Goal: Complete application form

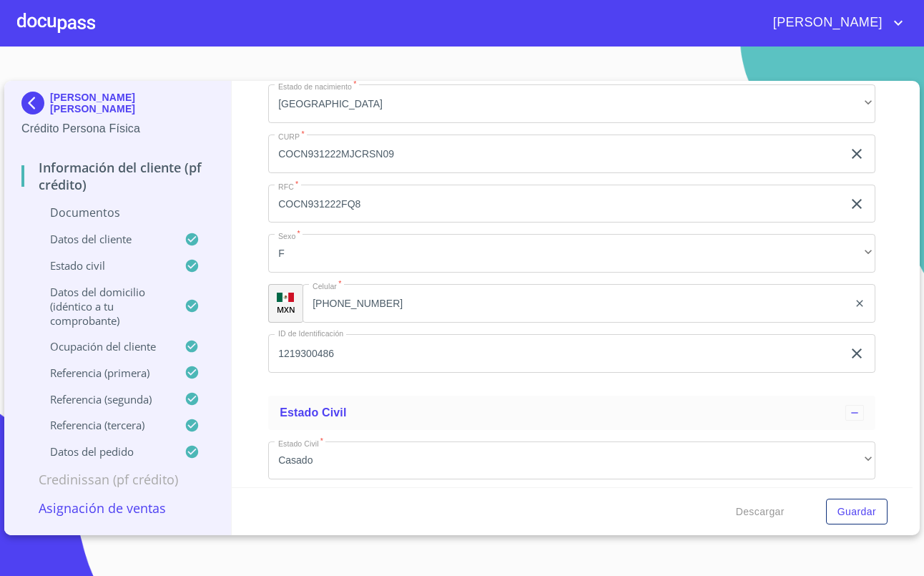
scroll to position [3624, 0]
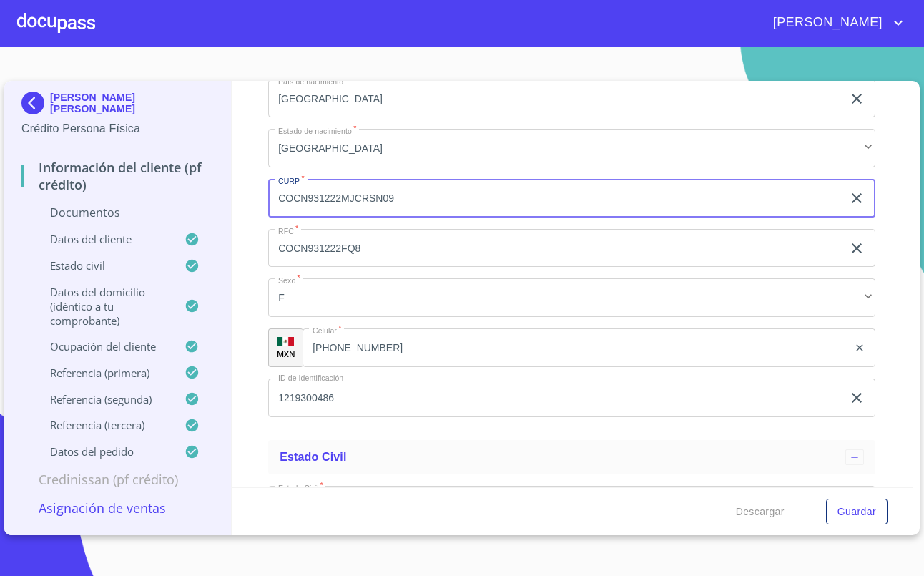
click at [342, 216] on input "COCN931222MJCRSN09" at bounding box center [555, 198] width 574 height 39
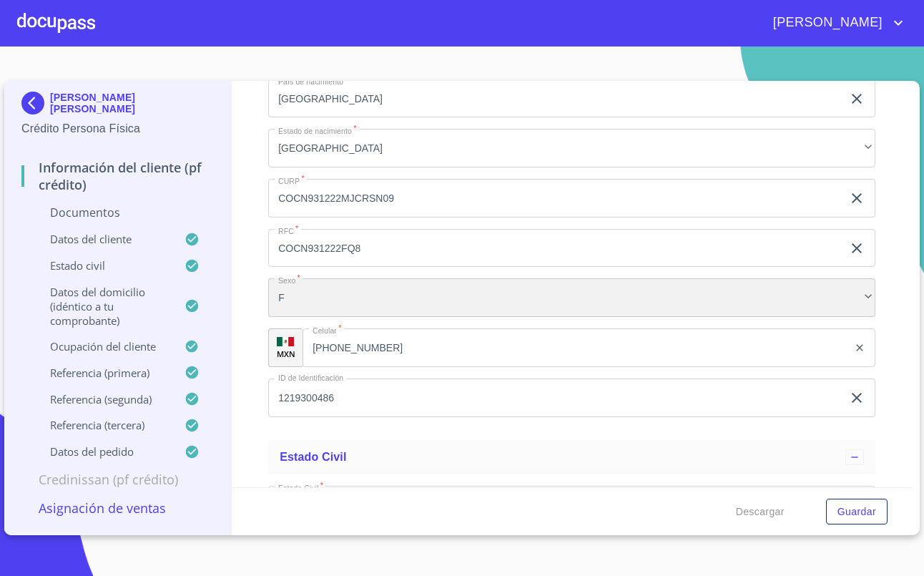
click at [365, 303] on div "F" at bounding box center [571, 297] width 607 height 39
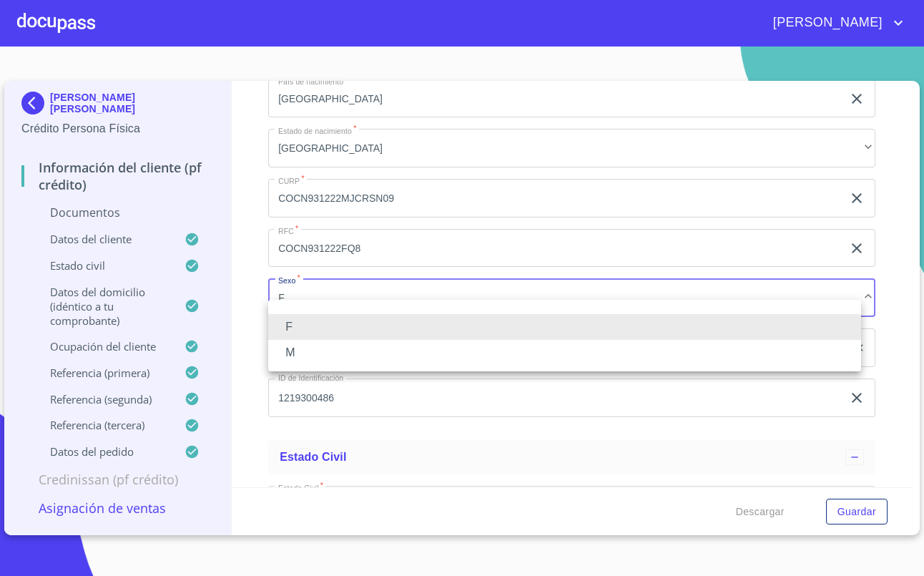
click at [27, 106] on div at bounding box center [462, 288] width 924 height 576
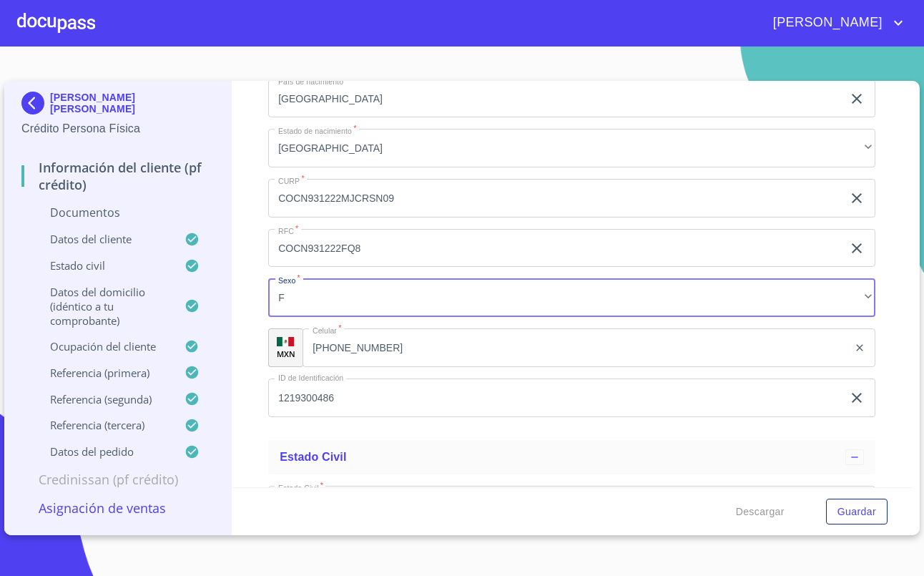
click at [30, 107] on img at bounding box center [35, 103] width 29 height 23
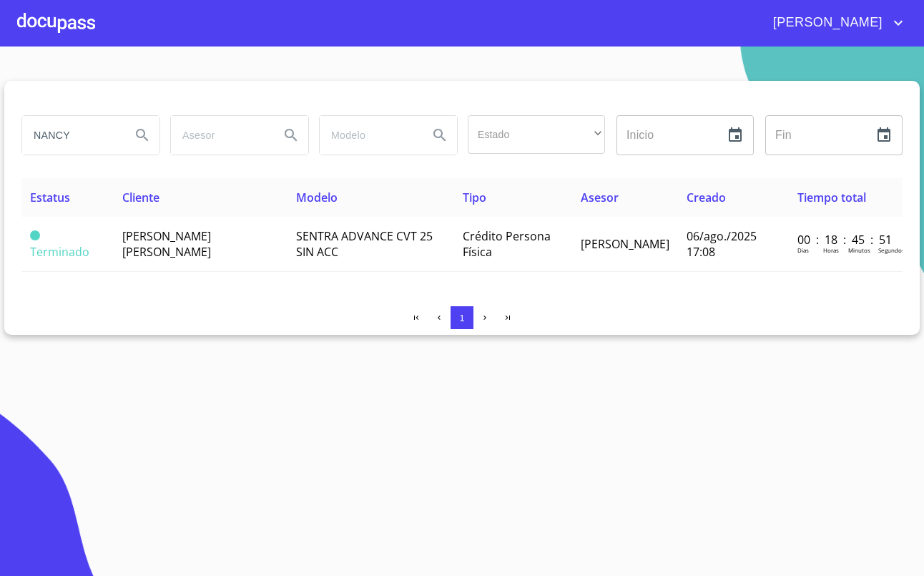
click at [89, 135] on input "NANCY" at bounding box center [70, 135] width 97 height 39
click at [46, 21] on div at bounding box center [56, 23] width 78 height 46
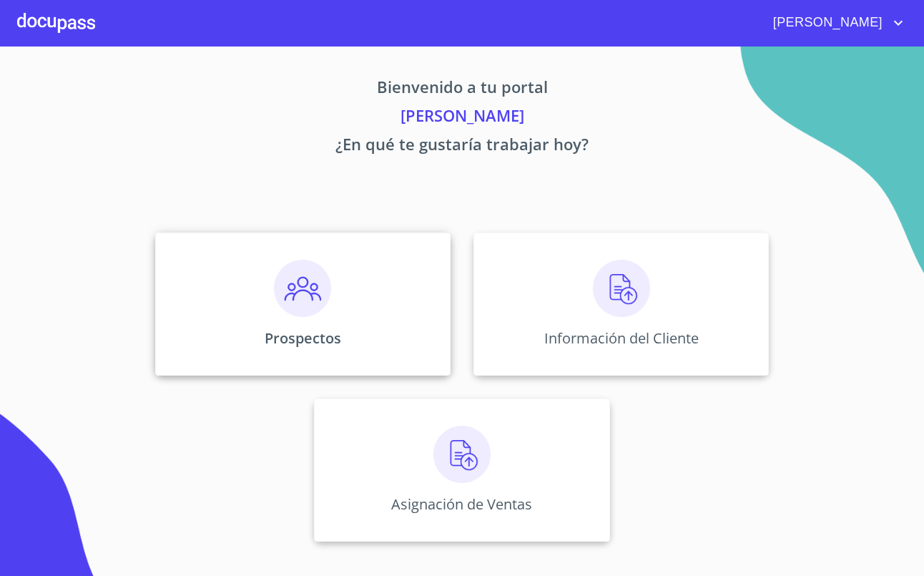
click at [358, 293] on div "Prospectos" at bounding box center [302, 304] width 295 height 143
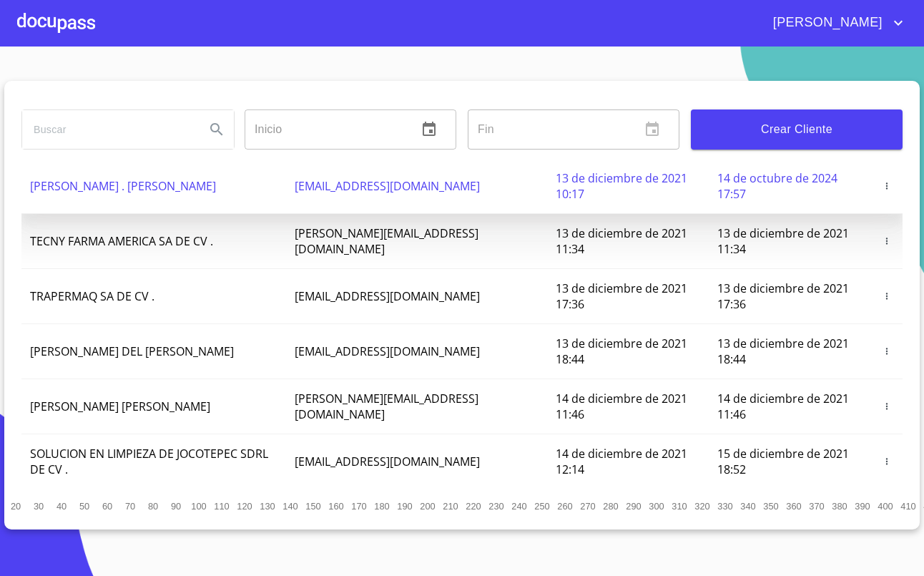
scroll to position [95, 0]
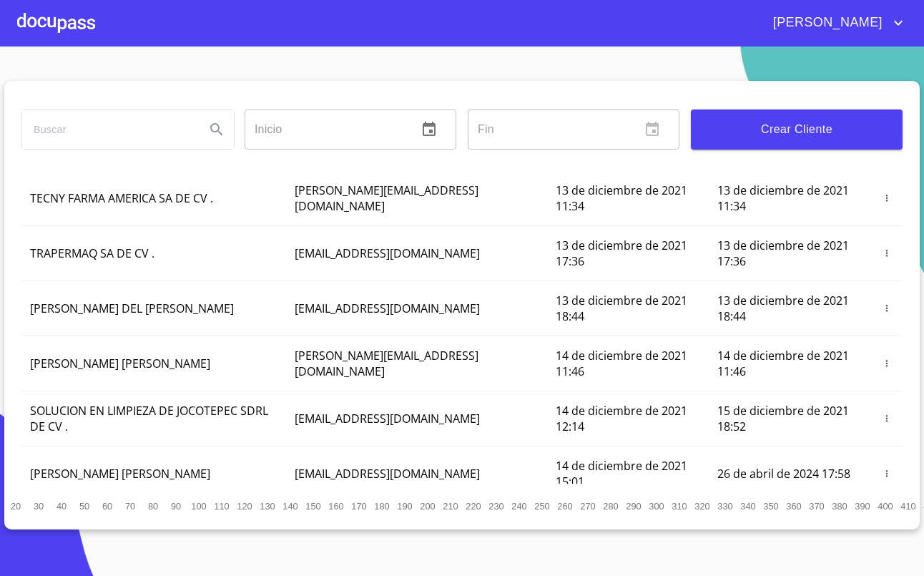
click at [127, 133] on input "search" at bounding box center [108, 129] width 172 height 39
type input "nancy"
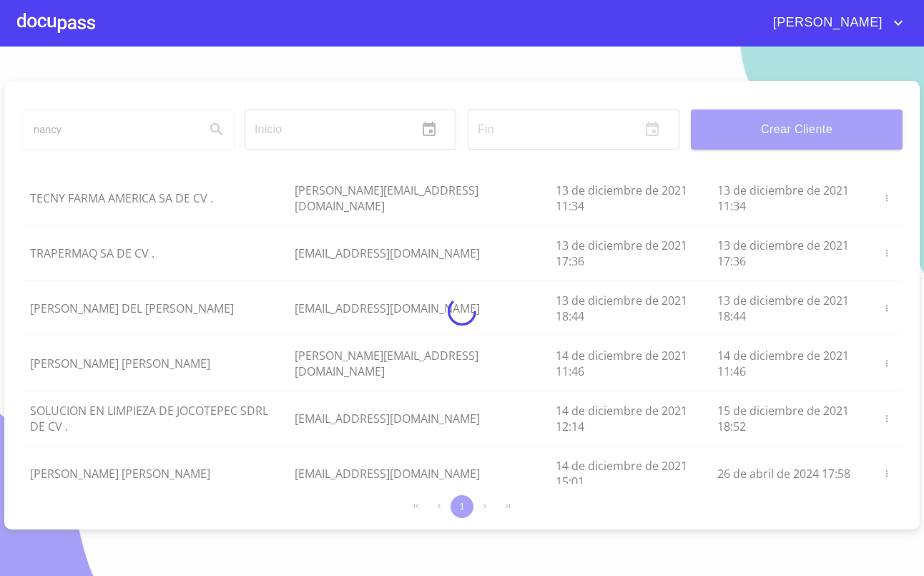
scroll to position [70, 0]
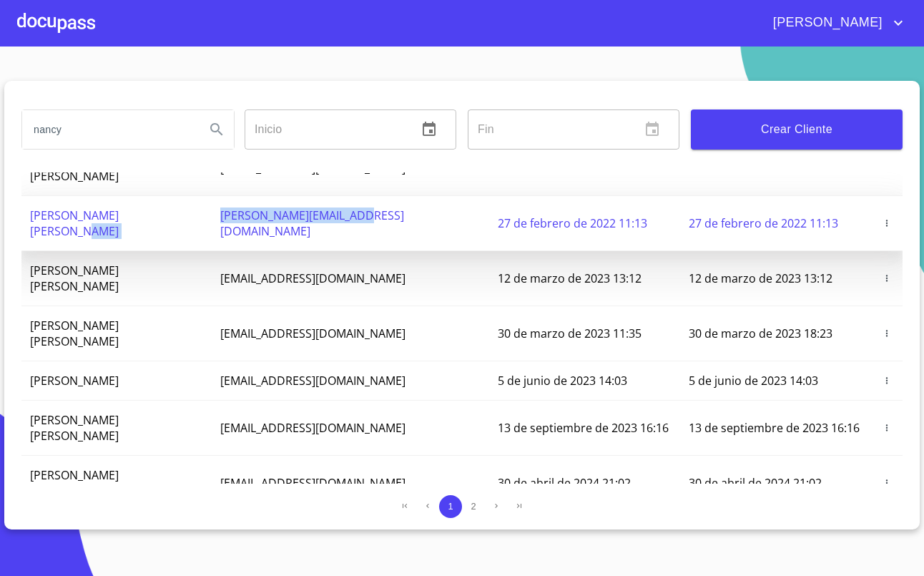
drag, startPoint x: 255, startPoint y: 203, endPoint x: 429, endPoint y: 210, distance: 174.7
click at [429, 210] on tr "[PERSON_NAME] VILLAGOMEZ [EMAIL_ADDRESS][DOMAIN_NAME] 27 de febrero de 2022 11:…" at bounding box center [461, 223] width 881 height 55
copy tr "[PERSON_NAME][EMAIL_ADDRESS][DOMAIN_NAME]"
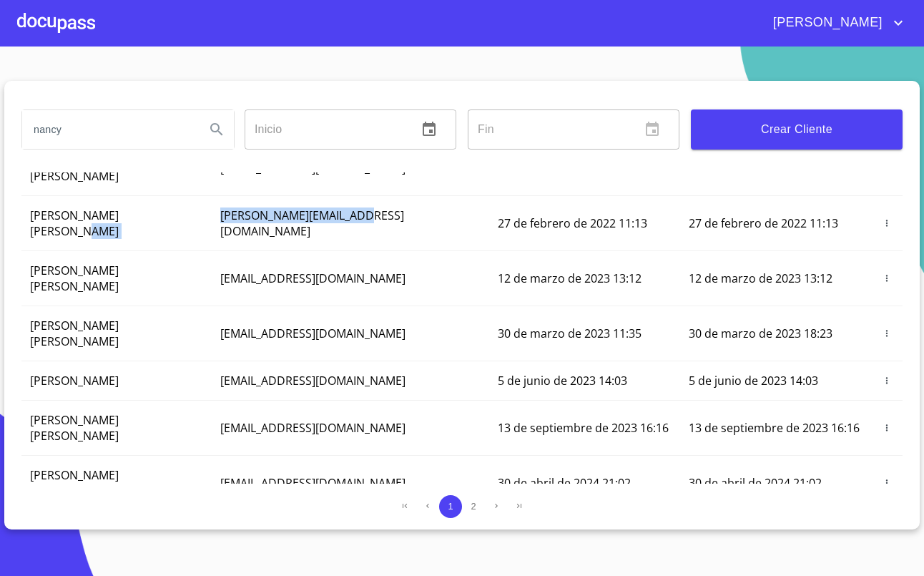
click at [16, 62] on section "[PERSON_NAME] ​ Fin ​ Crear Cliente Nombre Correo electrónico Registro Edición …" at bounding box center [462, 311] width 924 height 529
click at [89, 30] on div at bounding box center [56, 23] width 78 height 46
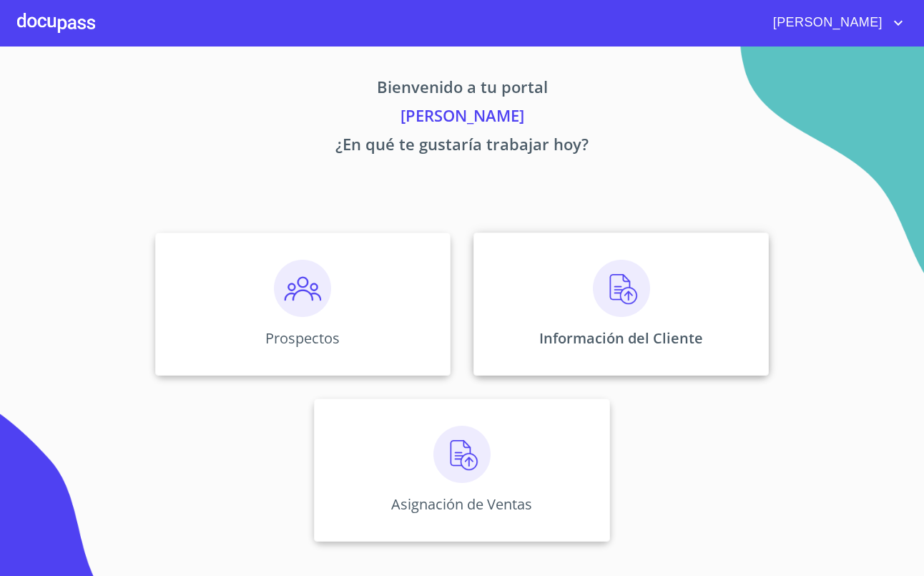
click at [639, 316] on img at bounding box center [621, 288] width 57 height 57
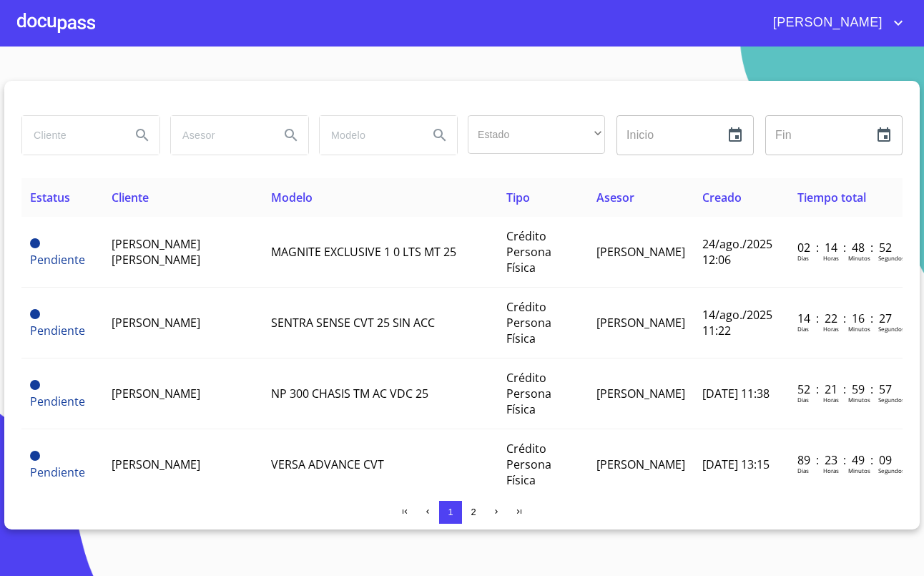
click at [20, 62] on section "Estado ​ ​ Inicio ​ Fin ​ Estatus Cliente Modelo Tipo Asesor Creado Tiempo tota…" at bounding box center [462, 311] width 924 height 529
click at [62, 26] on div at bounding box center [56, 23] width 78 height 46
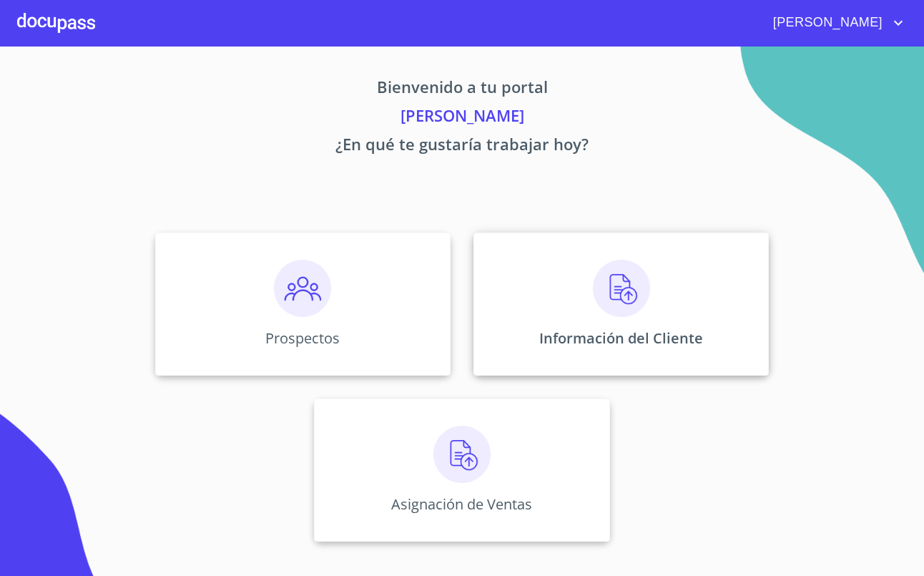
click at [596, 309] on img at bounding box center [621, 288] width 57 height 57
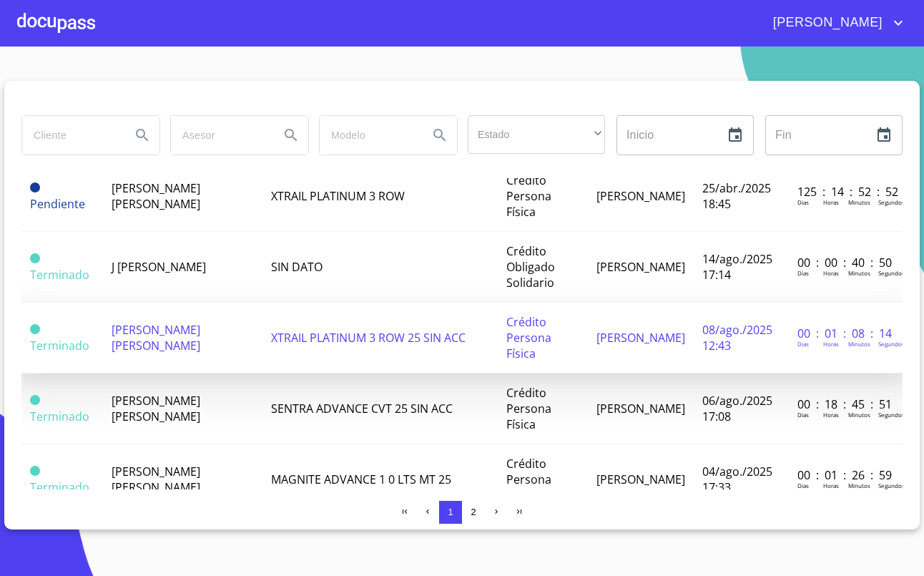
scroll to position [476, 0]
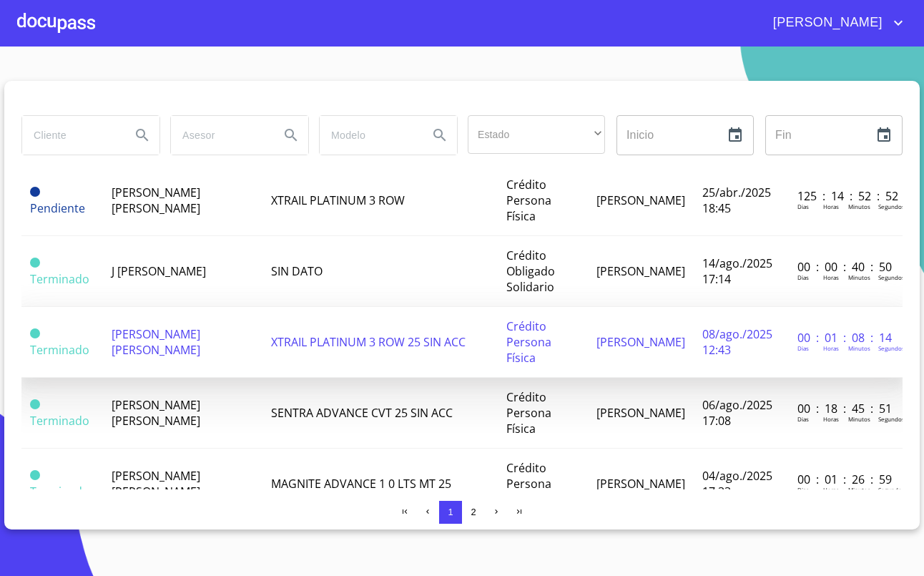
click at [187, 358] on span "[PERSON_NAME] [PERSON_NAME]" at bounding box center [156, 341] width 89 height 31
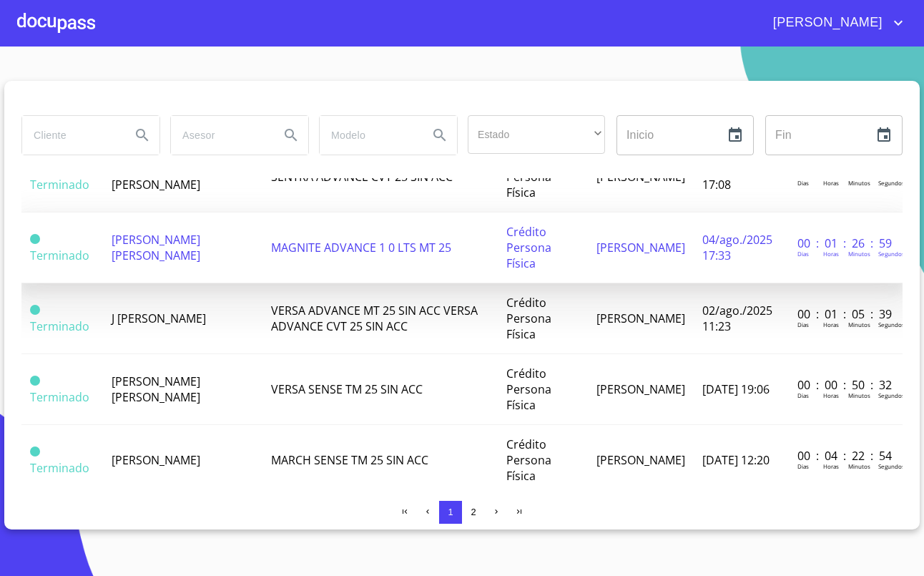
scroll to position [667, 0]
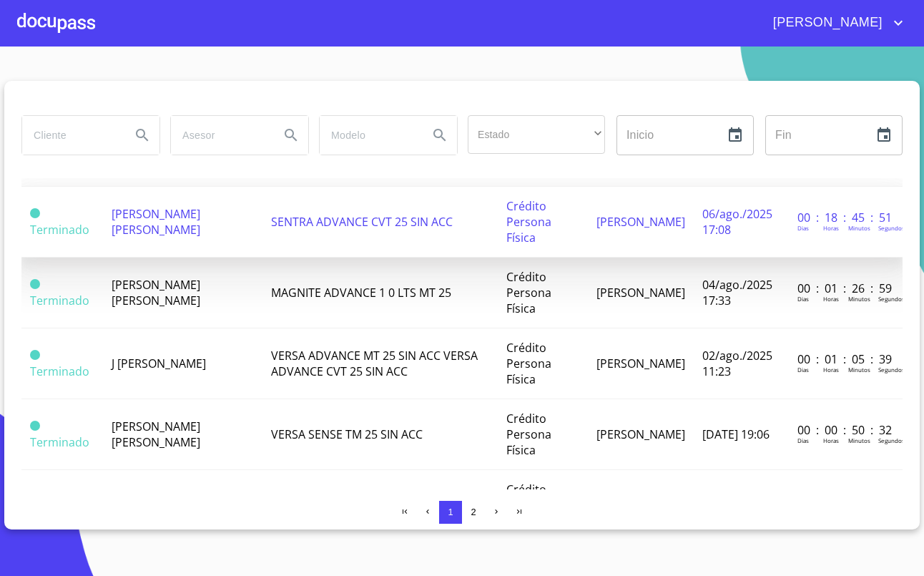
click at [150, 238] on span "[PERSON_NAME] [PERSON_NAME]" at bounding box center [156, 221] width 89 height 31
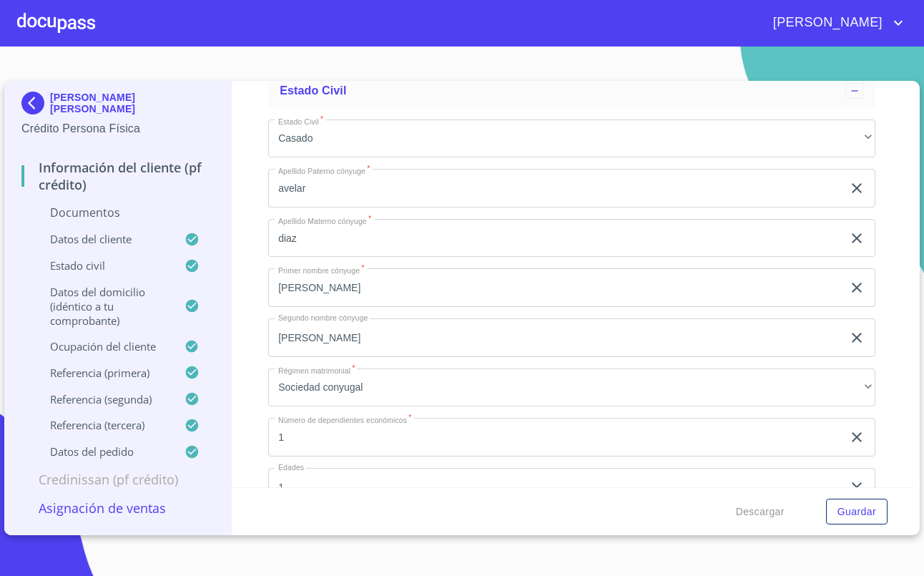
scroll to position [4018, 0]
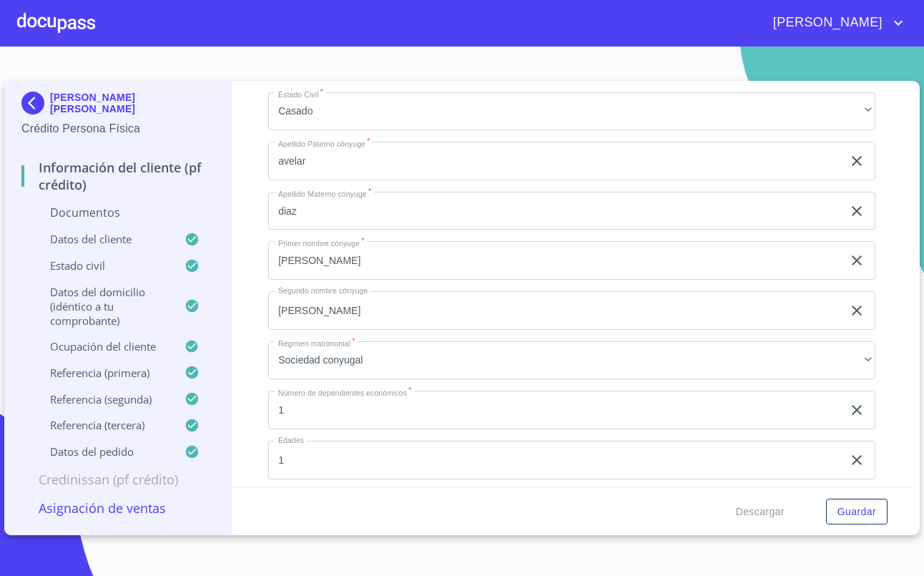
click at [150, 44] on div "[PERSON_NAME]" at bounding box center [462, 23] width 924 height 46
click at [266, 261] on div "Información del cliente (PF crédito) Documentos Documento de identificación   *…" at bounding box center [573, 284] width 682 height 406
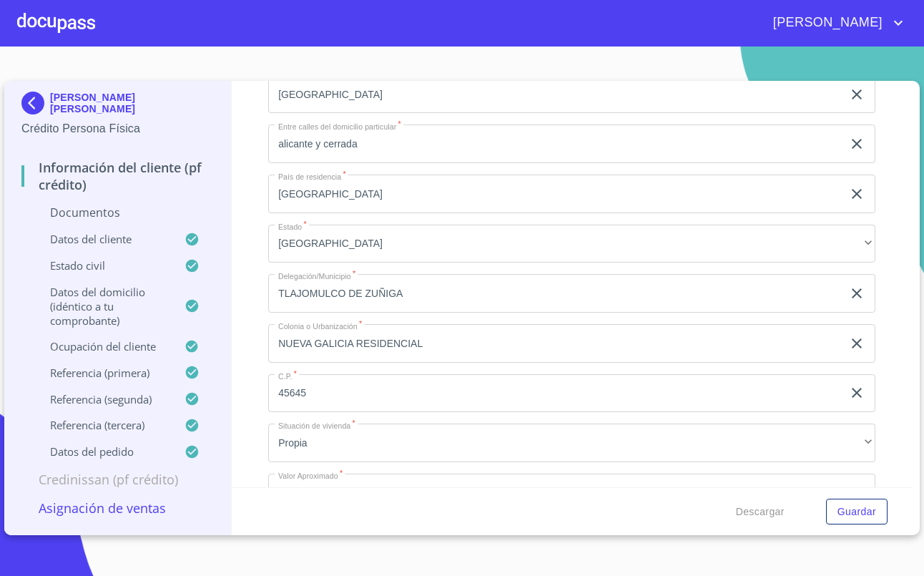
scroll to position [4399, 0]
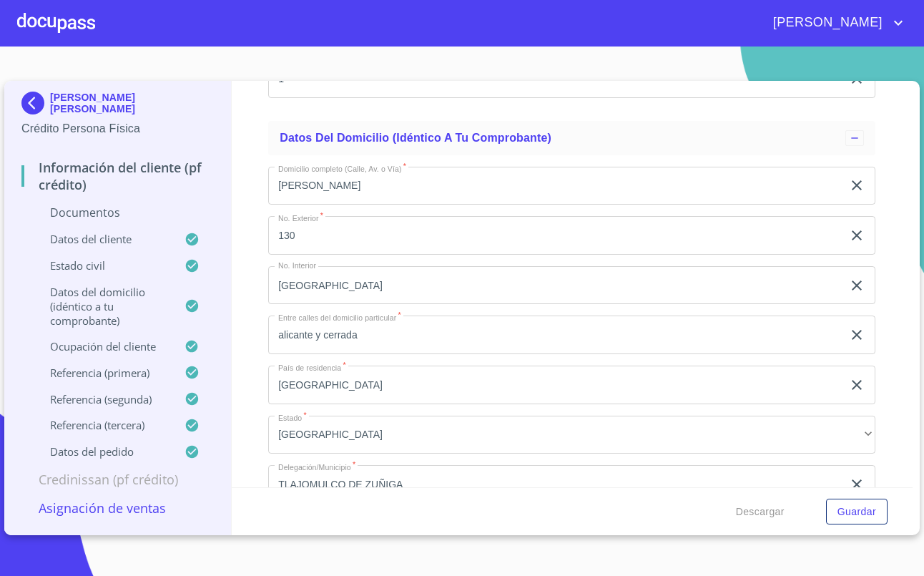
click at [249, 304] on div "Información del cliente (PF crédito) Documentos Documento de identificación   *…" at bounding box center [573, 284] width 682 height 406
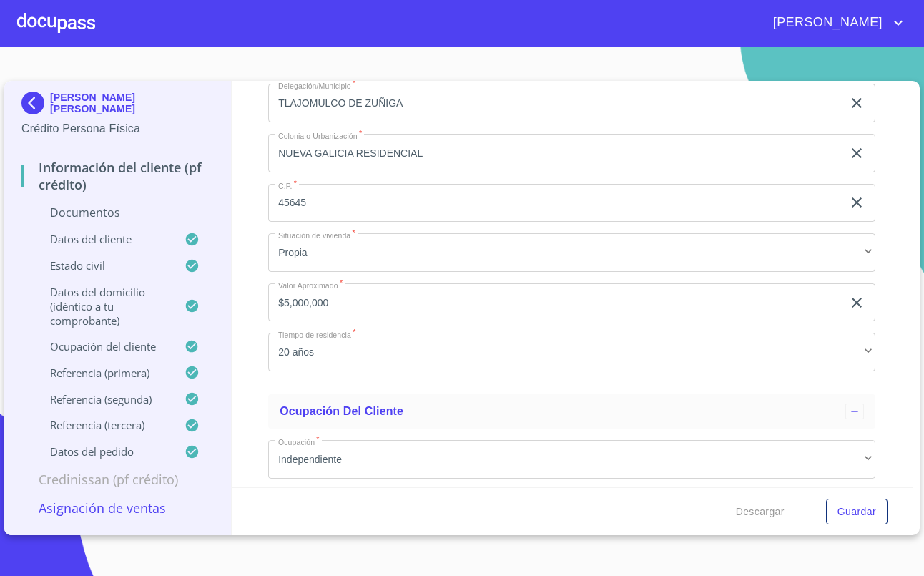
scroll to position [4685, 0]
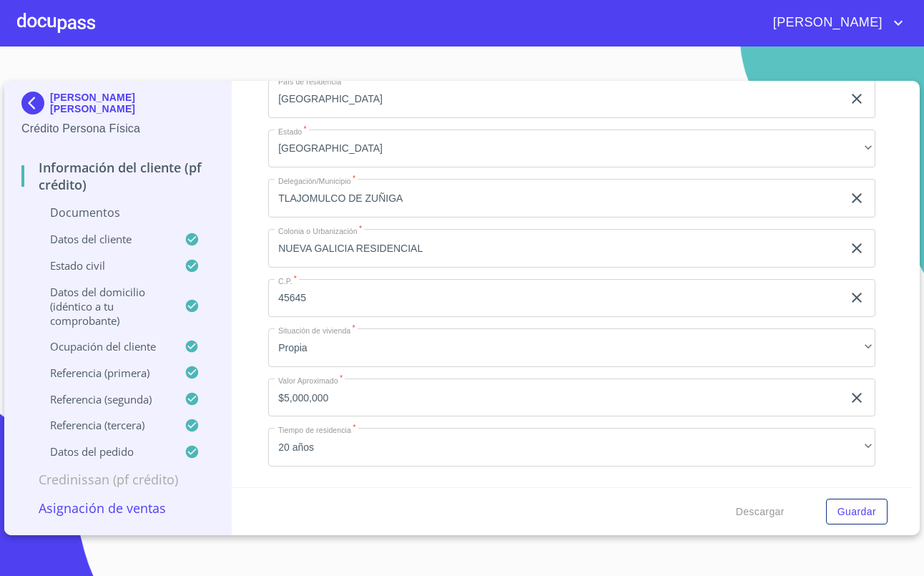
click at [252, 301] on div "Información del cliente (PF crédito) Documentos Documento de identificación   *…" at bounding box center [573, 284] width 682 height 406
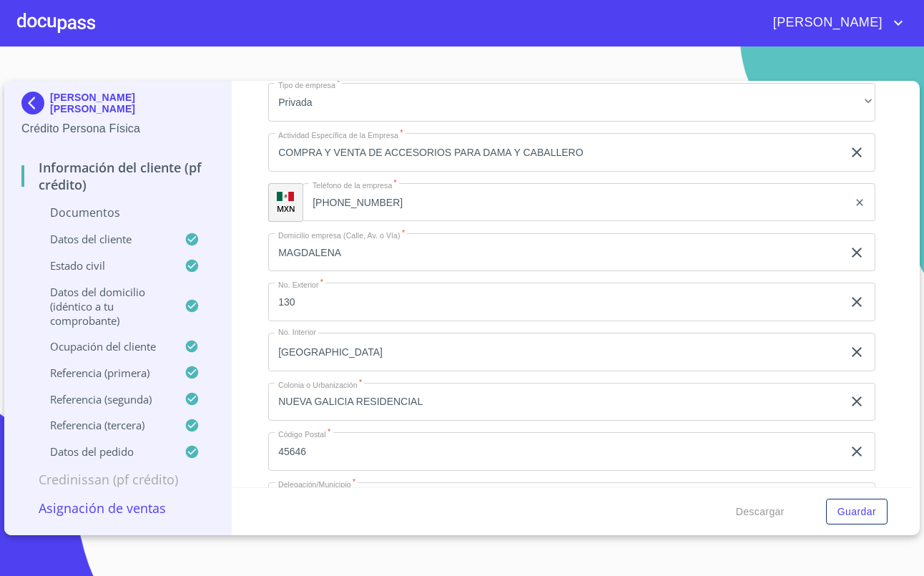
scroll to position [5449, 0]
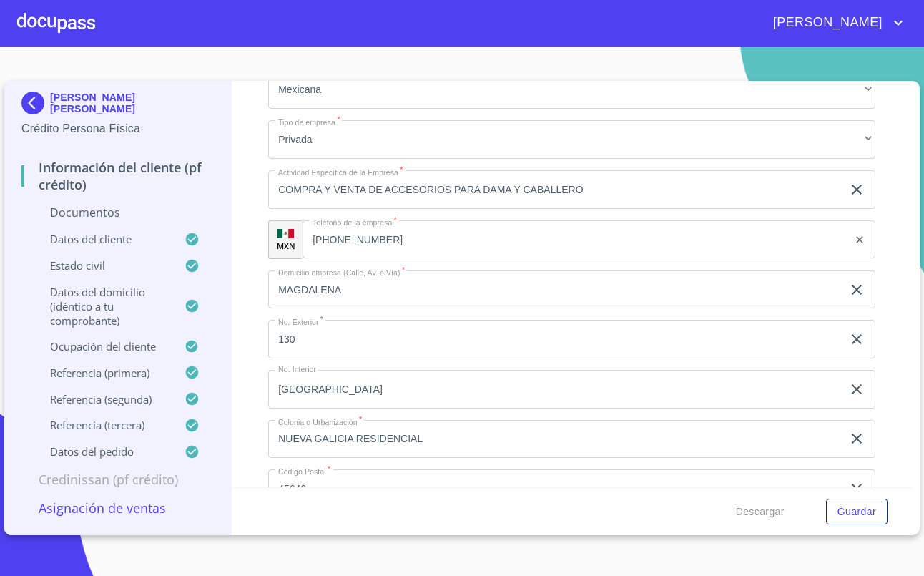
click at [243, 398] on div "Información del cliente (PF crédito) Documentos Documento de identificación   *…" at bounding box center [573, 284] width 682 height 406
click at [264, 190] on div "Información del cliente (PF crédito) Documentos Documento de identificación   *…" at bounding box center [573, 284] width 682 height 406
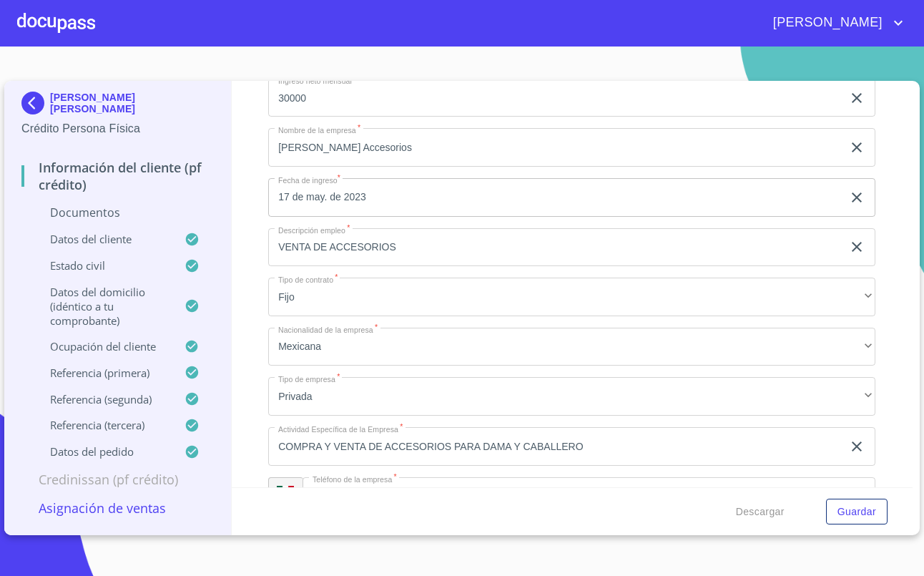
scroll to position [5163, 0]
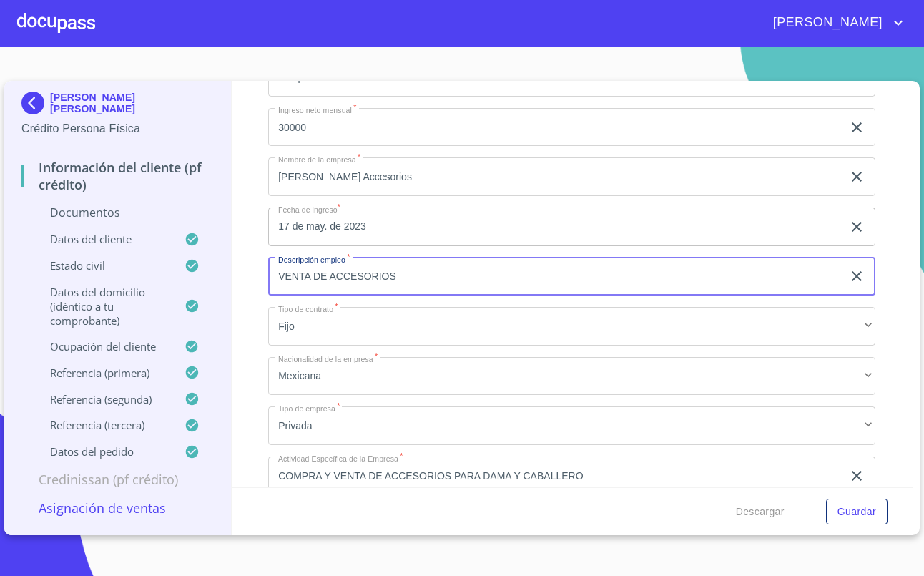
click at [421, 285] on input "VENTA DE ACCESORIOS" at bounding box center [555, 277] width 574 height 39
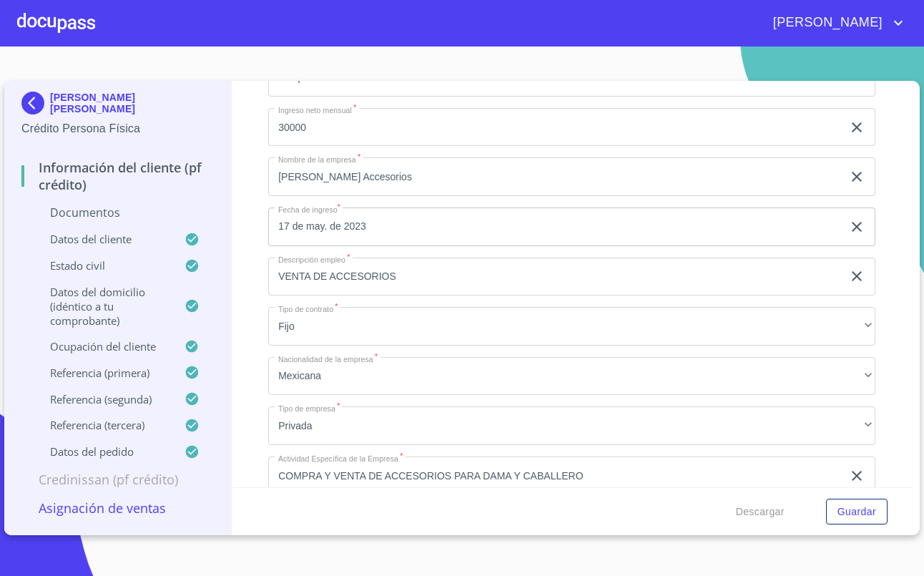
drag, startPoint x: 287, startPoint y: 243, endPoint x: 398, endPoint y: 280, distance: 117.6
click at [287, 243] on input "17 de may. de 2023" at bounding box center [558, 226] width 580 height 39
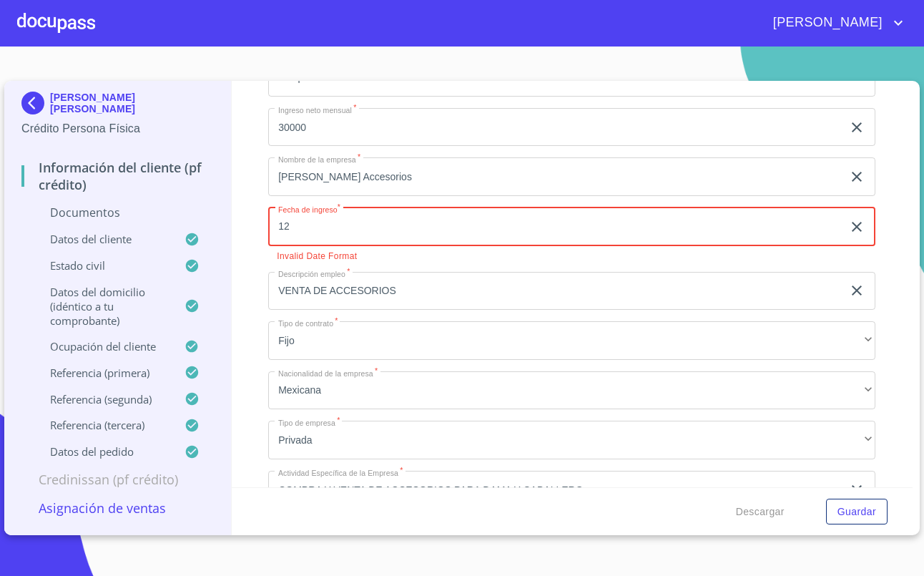
click at [376, 246] on input "12" at bounding box center [558, 226] width 580 height 39
type input "1_"
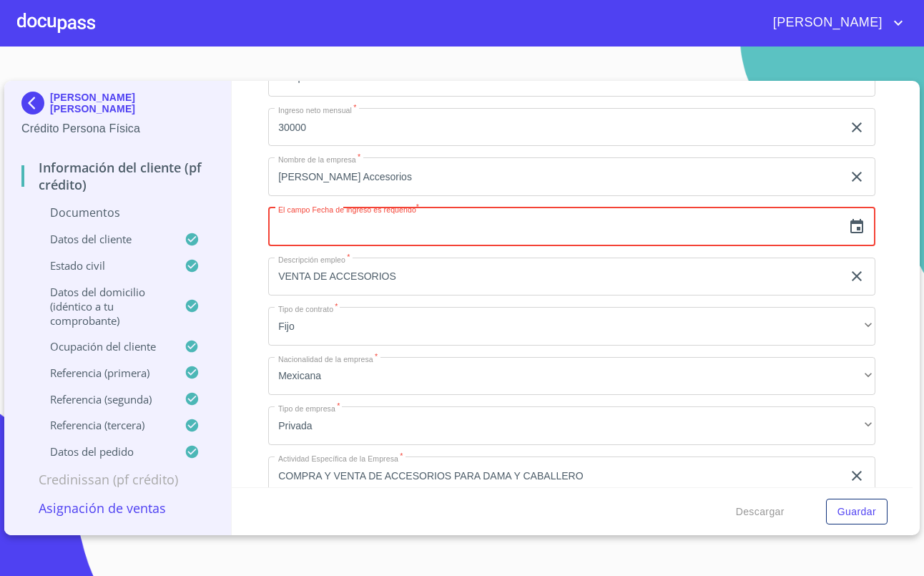
click at [849, 235] on icon "button" at bounding box center [857, 226] width 17 height 17
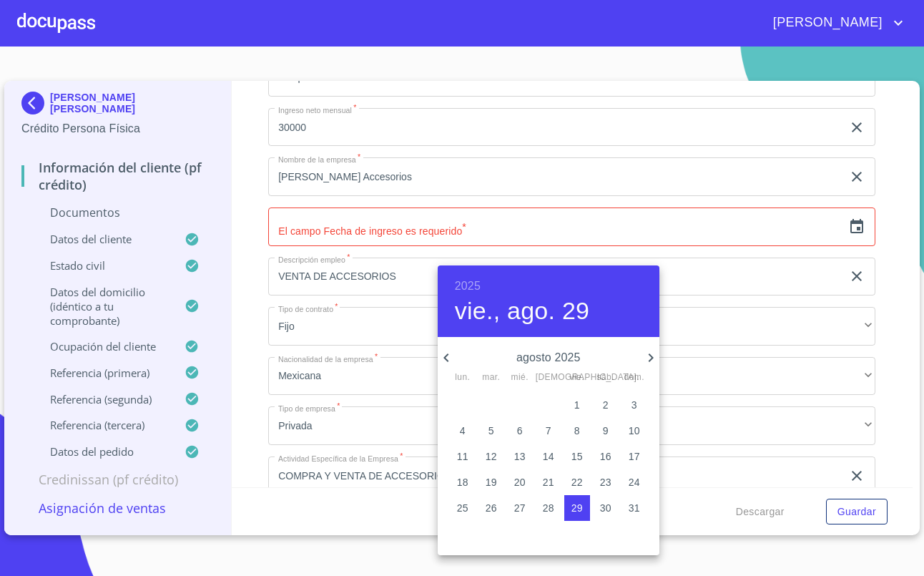
click at [473, 282] on h6 "2025" at bounding box center [468, 286] width 26 height 20
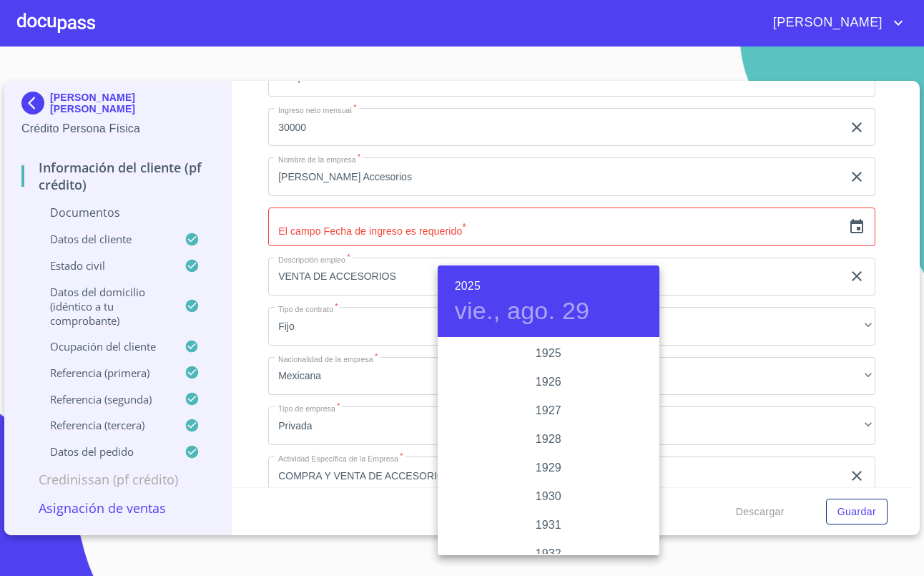
scroll to position [2776, 0]
click at [534, 371] on div "2023" at bounding box center [549, 382] width 222 height 29
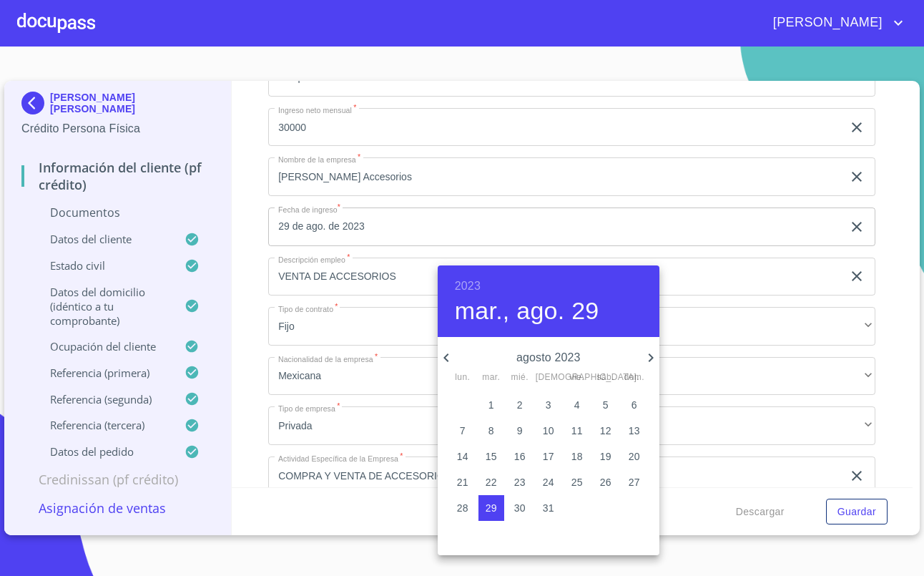
click at [451, 362] on icon "button" at bounding box center [446, 357] width 17 height 17
click at [514, 459] on p "17" at bounding box center [519, 456] width 11 height 14
type input "17 de may. de 2023"
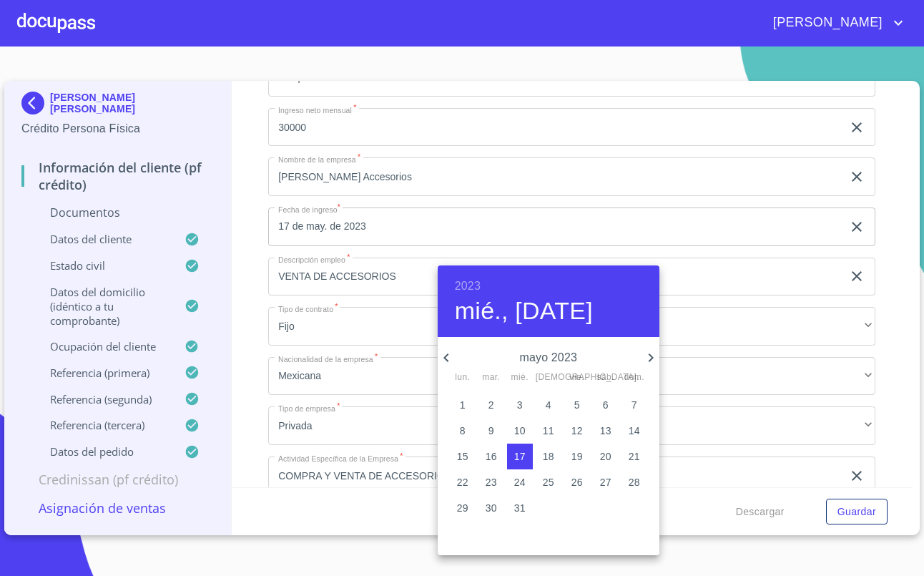
click at [255, 212] on div at bounding box center [462, 288] width 924 height 576
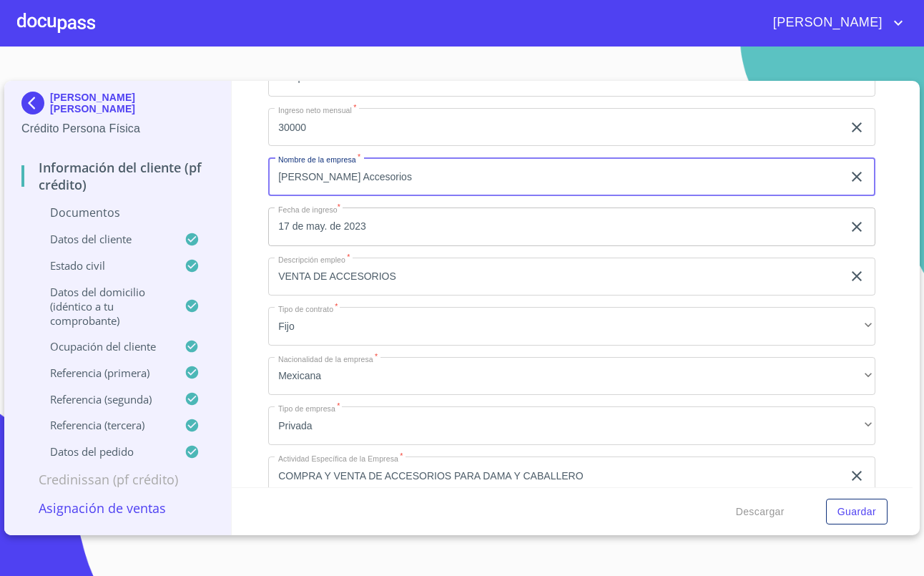
click at [370, 196] on input "[PERSON_NAME] Accesorios" at bounding box center [555, 176] width 574 height 39
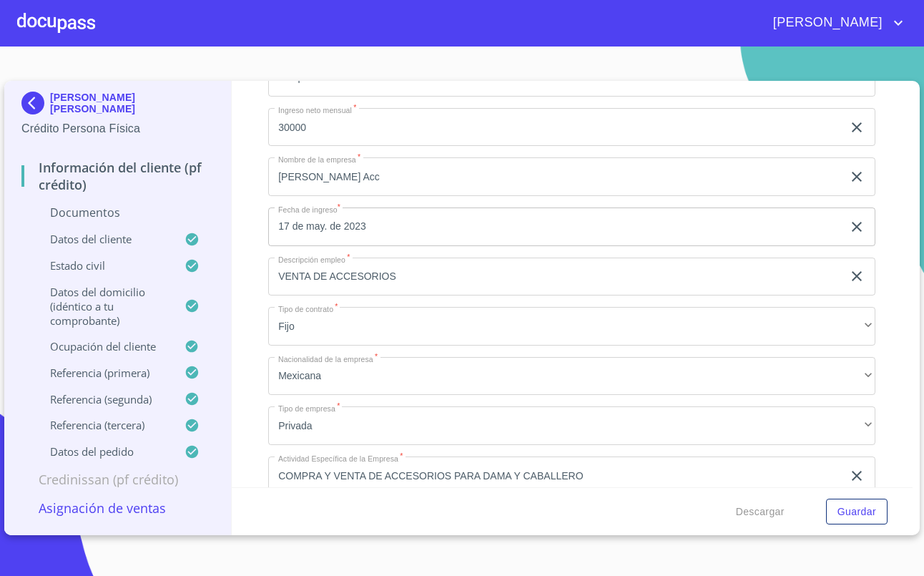
drag, startPoint x: 307, startPoint y: 197, endPoint x: 318, endPoint y: 196, distance: 11.5
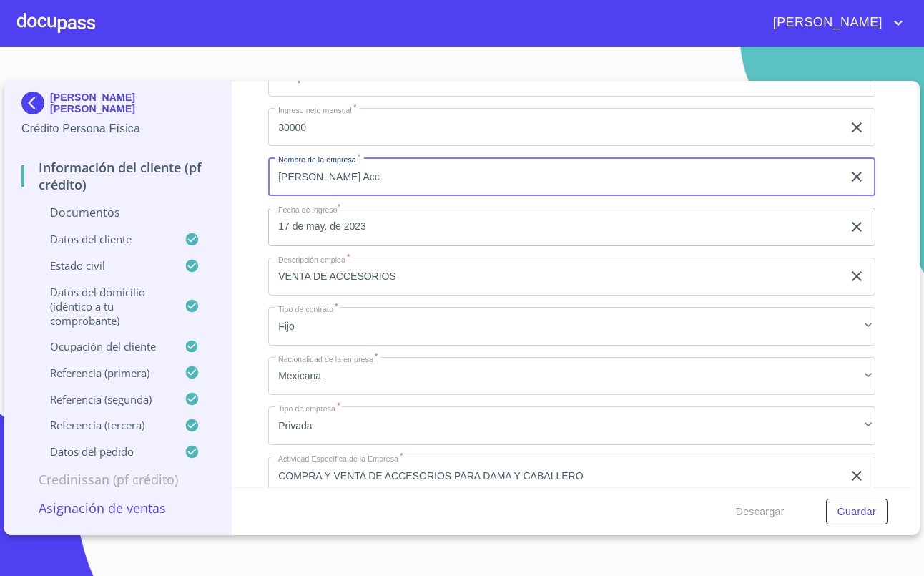
type input "[PERSON_NAME] Acc"
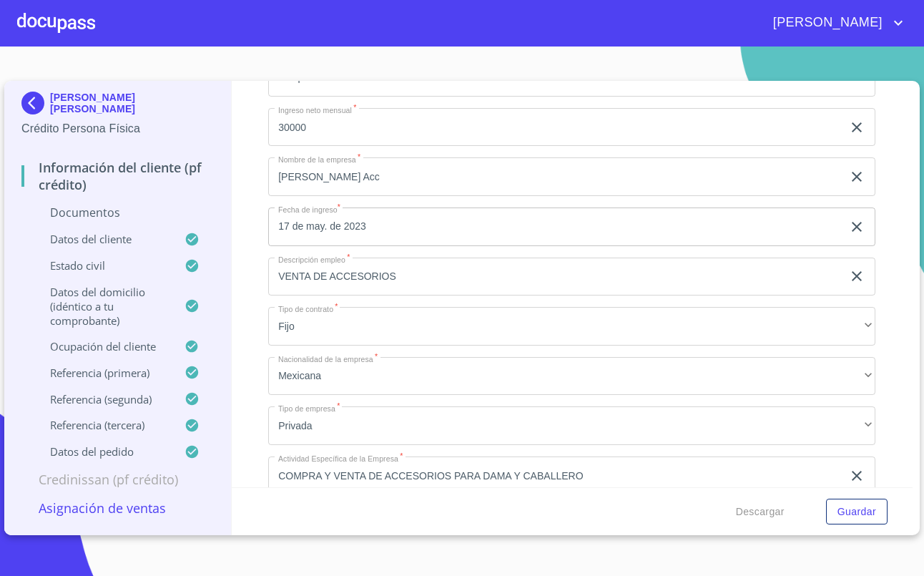
drag, startPoint x: 260, startPoint y: 238, endPoint x: 302, endPoint y: 244, distance: 41.9
click at [260, 238] on div "Información del cliente (PF crédito) Documentos Documento de identificación   *…" at bounding box center [573, 284] width 682 height 406
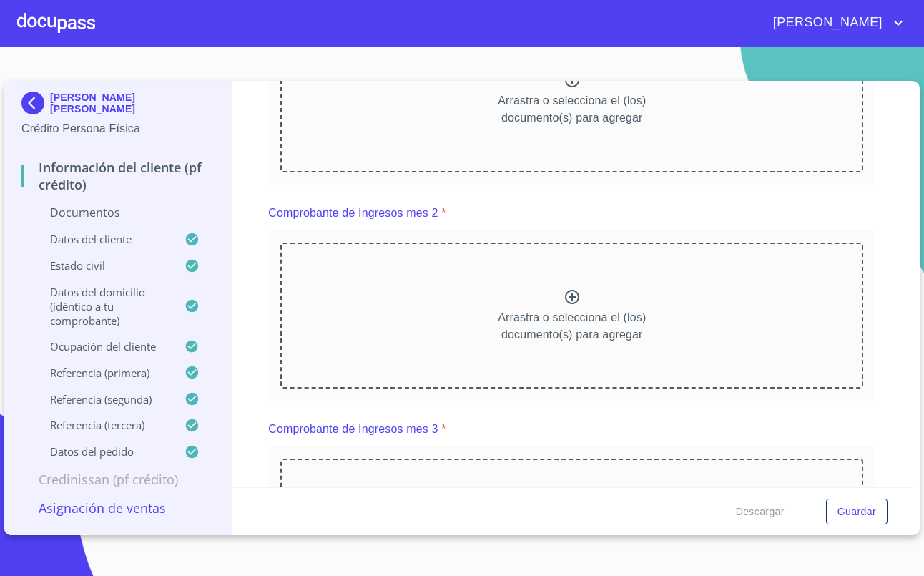
scroll to position [1607, 0]
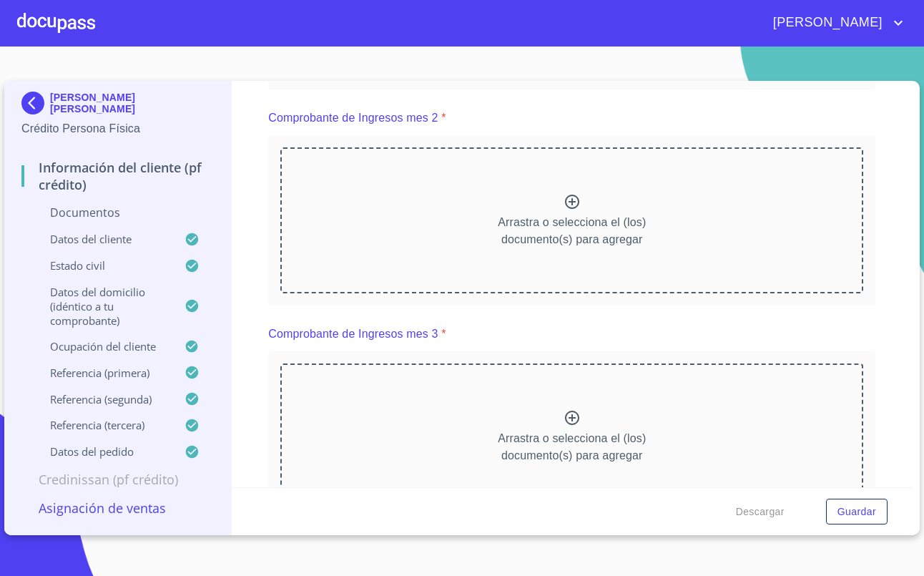
click at [914, 49] on section "[PERSON_NAME] [PERSON_NAME] Crédito Persona Física Información del cliente (PF …" at bounding box center [462, 311] width 924 height 529
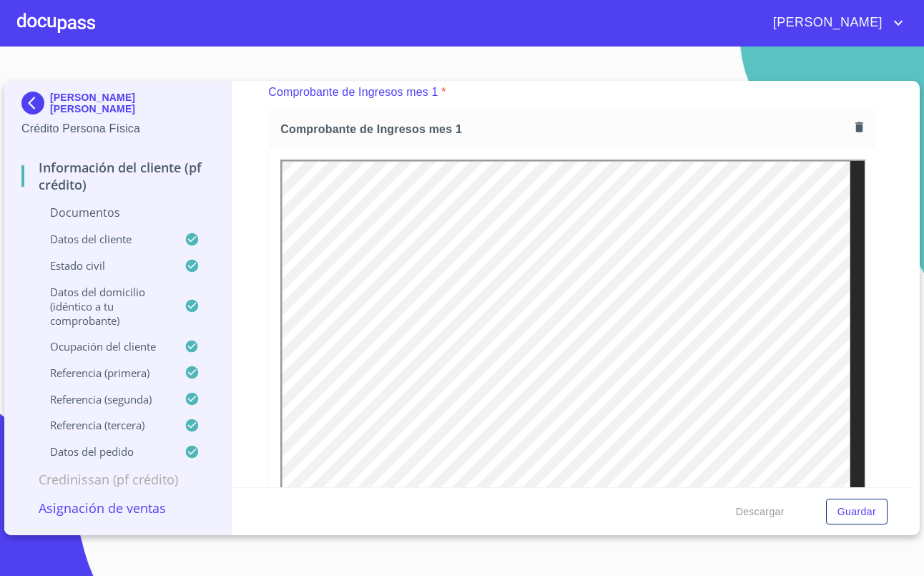
scroll to position [0, 0]
click at [856, 250] on div at bounding box center [572, 353] width 606 height 411
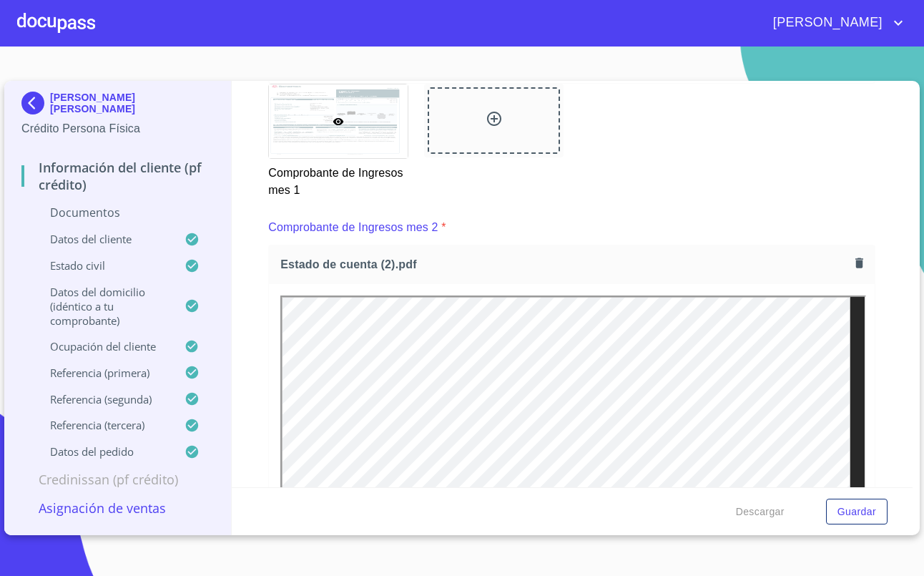
click at [894, 273] on div "Información del cliente (PF crédito) Documentos Documento de identificación   *…" at bounding box center [573, 284] width 682 height 406
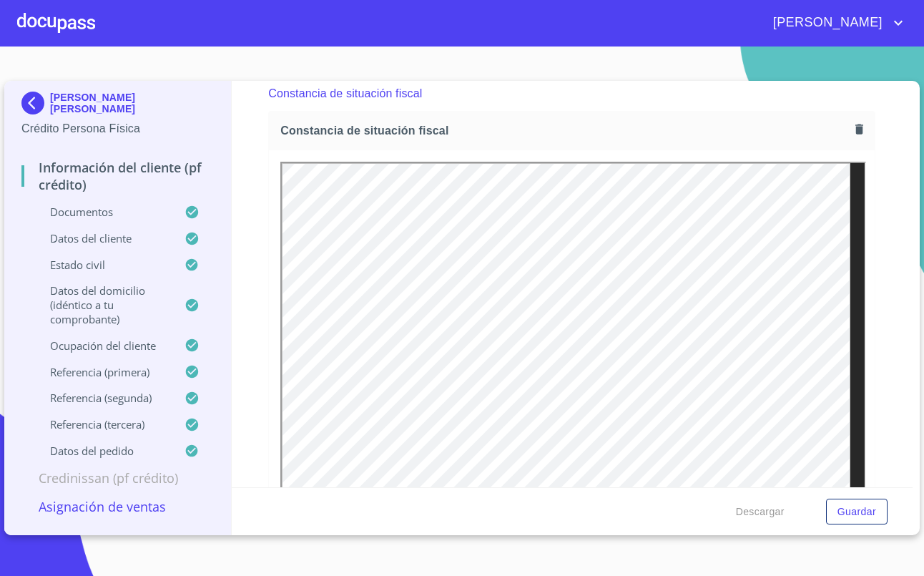
scroll to position [3801, 0]
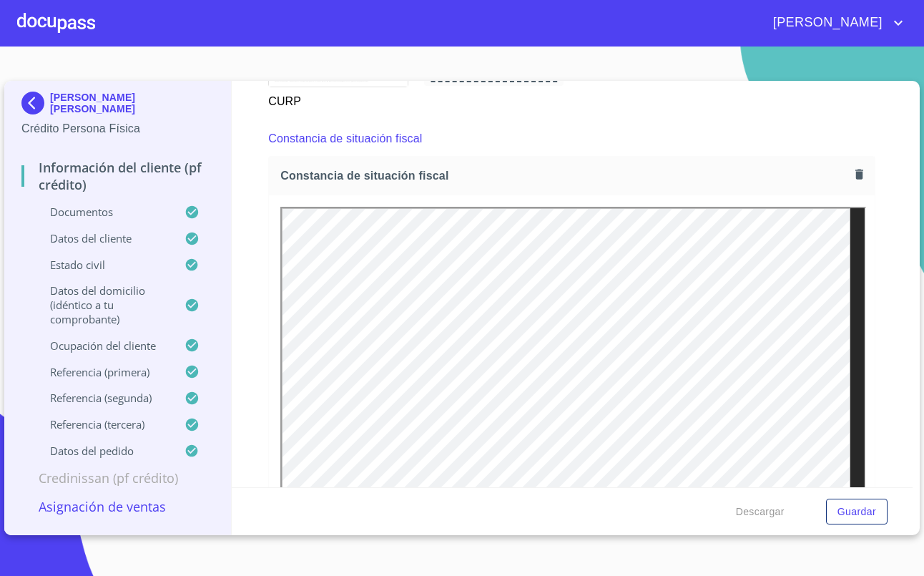
click at [638, 119] on div "CURP" at bounding box center [572, 61] width 625 height 115
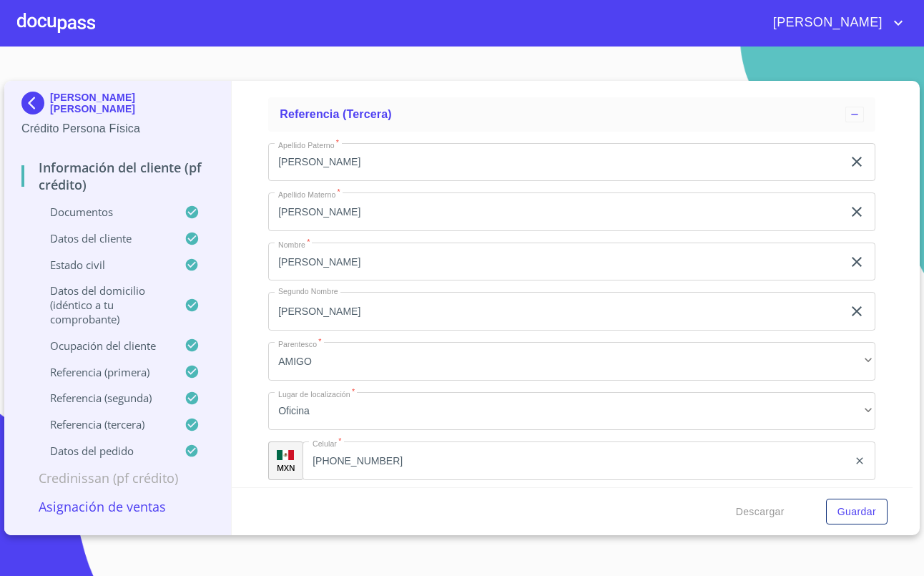
scroll to position [8517, 0]
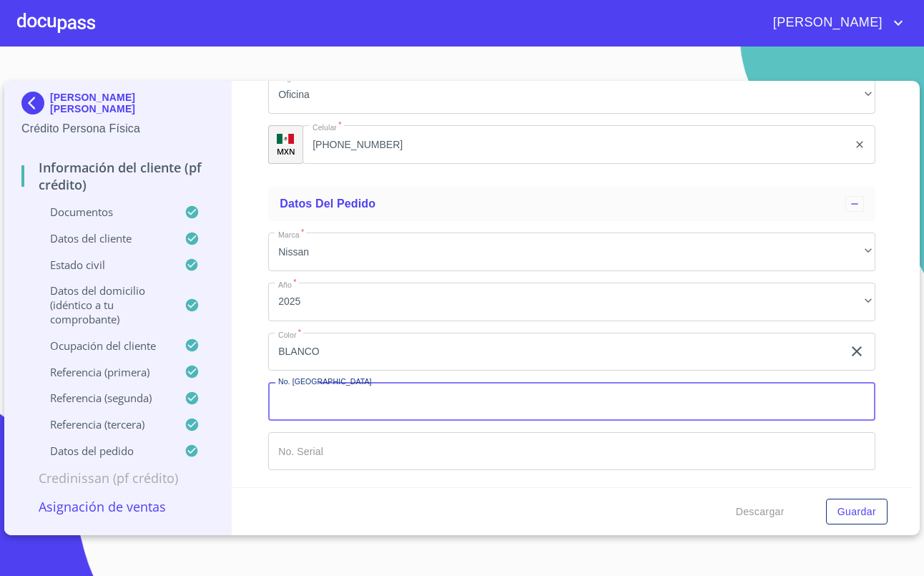
click at [581, 430] on div "Marca   * Nissan ​ Año   * 2025 ​ Color   * [PERSON_NAME] ​ No. Pedido ​ No. Se…" at bounding box center [571, 351] width 607 height 260
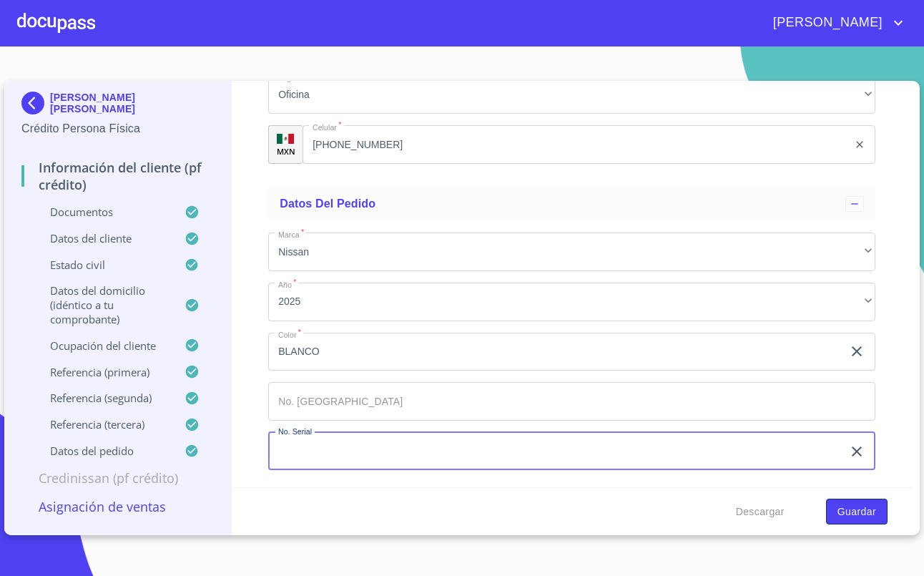
click at [847, 516] on span "Guardar" at bounding box center [857, 512] width 39 height 18
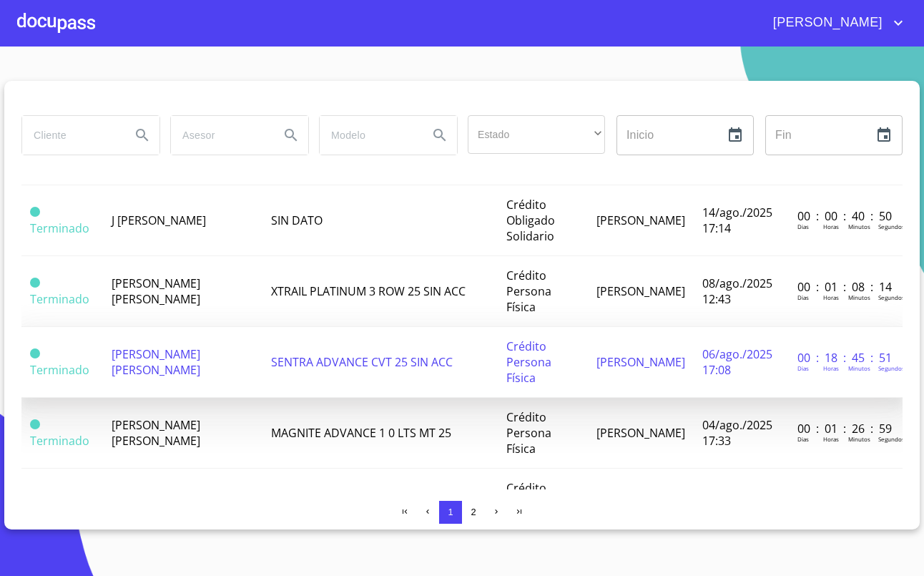
scroll to position [572, 0]
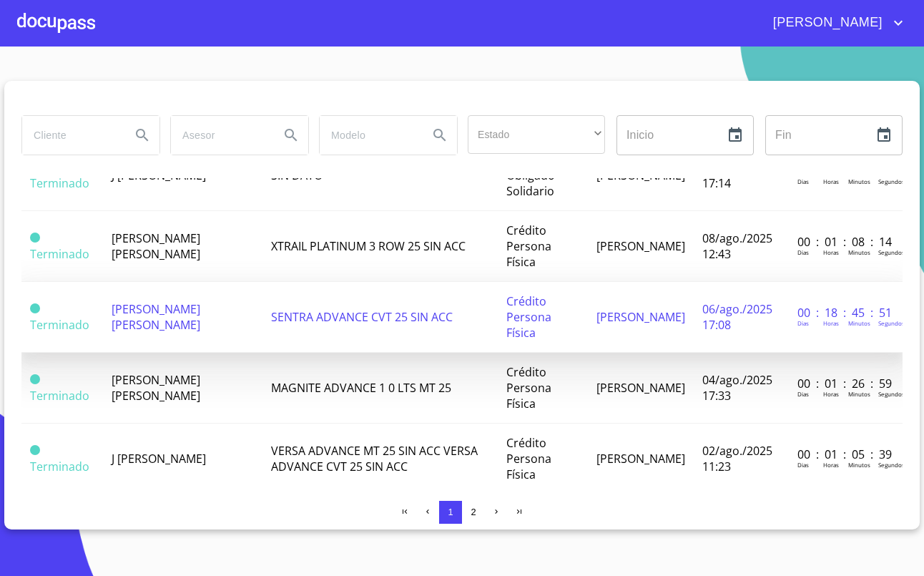
click at [161, 333] on span "[PERSON_NAME] [PERSON_NAME]" at bounding box center [156, 316] width 89 height 31
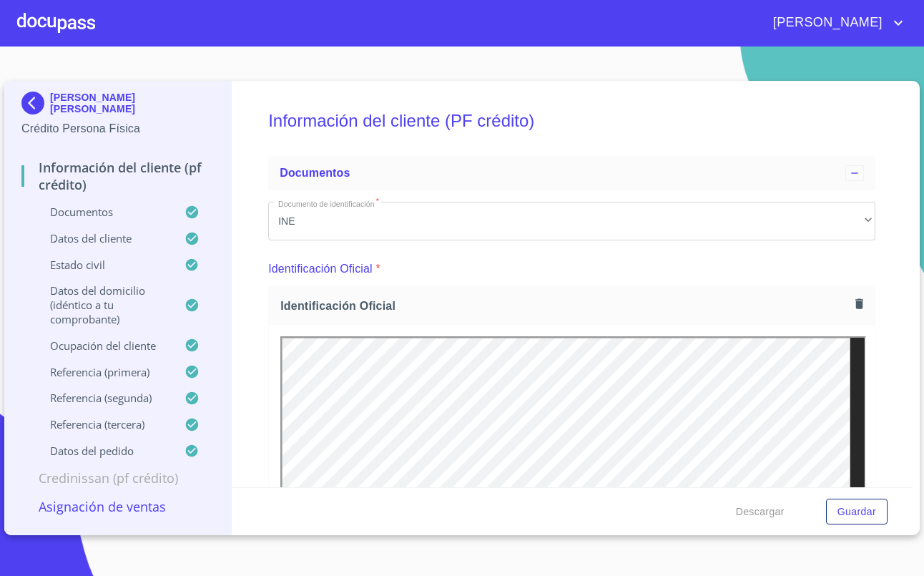
scroll to position [286, 0]
